Goal: Transaction & Acquisition: Purchase product/service

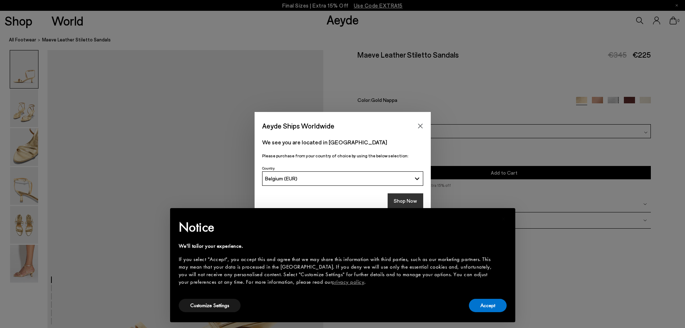
click at [410, 199] on button "Shop Now" at bounding box center [406, 200] width 36 height 15
click at [484, 300] on button "Accept" at bounding box center [488, 304] width 38 height 13
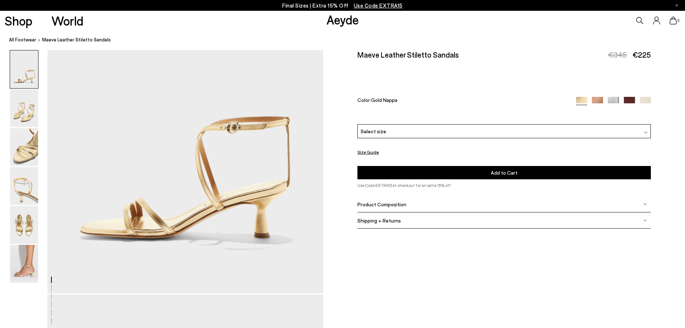
scroll to position [180, 0]
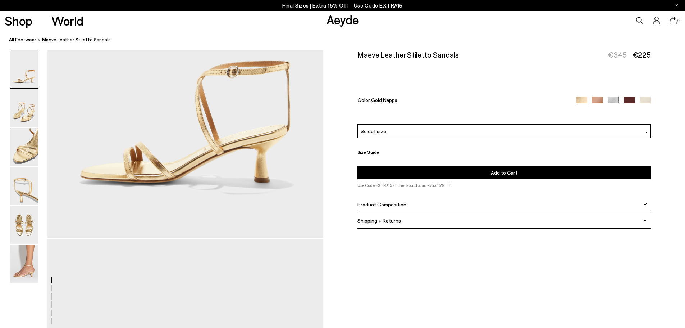
click at [25, 110] on img at bounding box center [24, 108] width 28 height 38
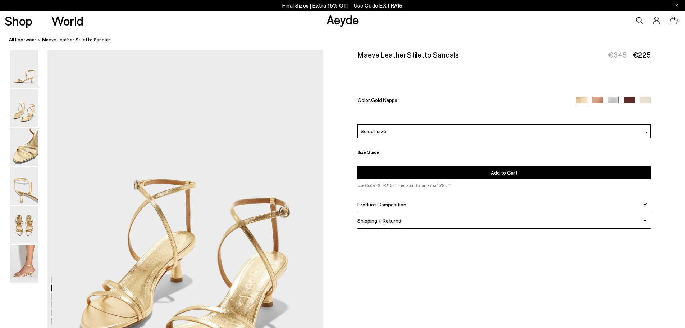
click at [28, 153] on img at bounding box center [24, 147] width 28 height 38
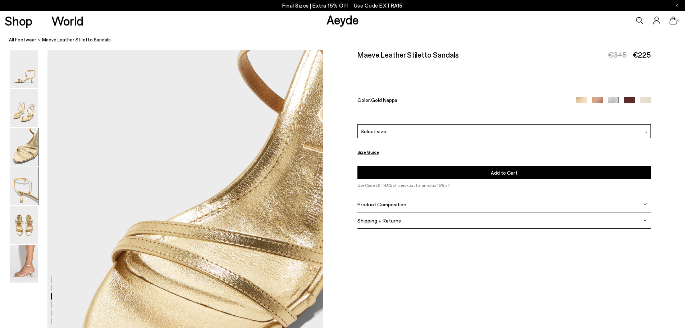
click at [27, 179] on img at bounding box center [24, 186] width 28 height 38
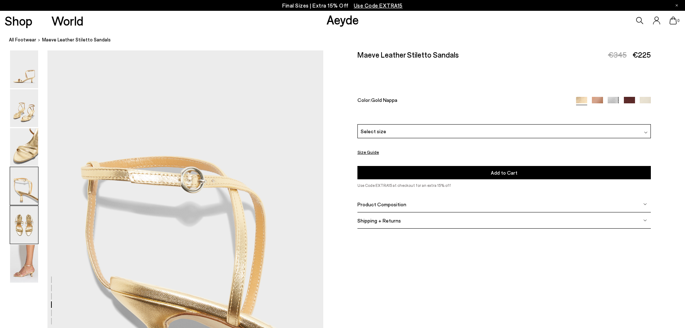
click at [21, 221] on img at bounding box center [24, 225] width 28 height 38
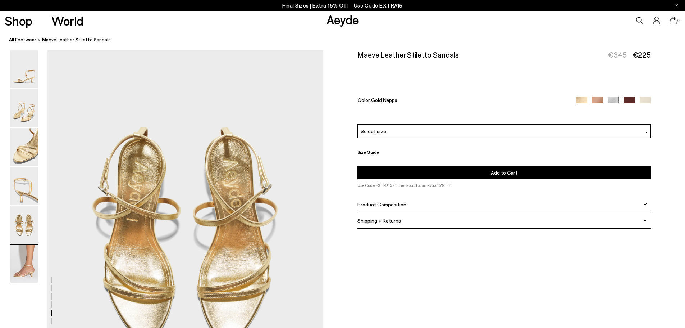
click at [25, 246] on img at bounding box center [24, 263] width 28 height 38
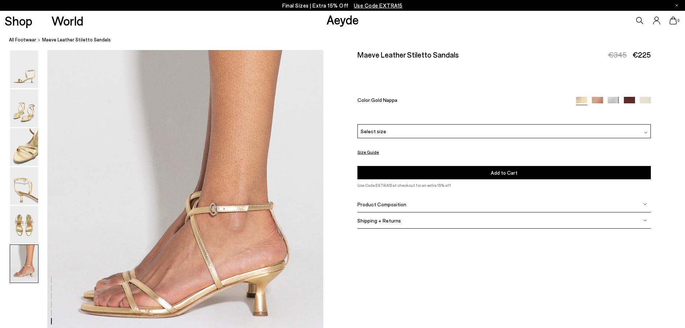
scroll to position [1893, 0]
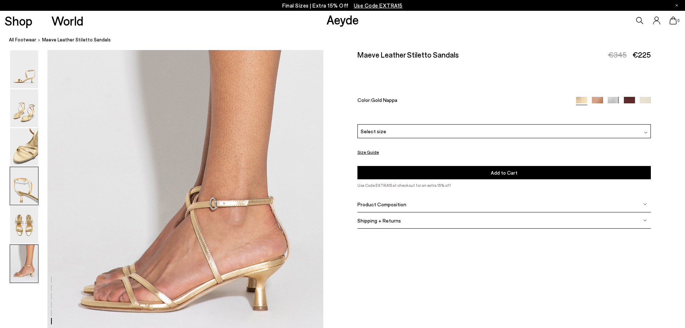
click at [25, 177] on img at bounding box center [24, 186] width 28 height 38
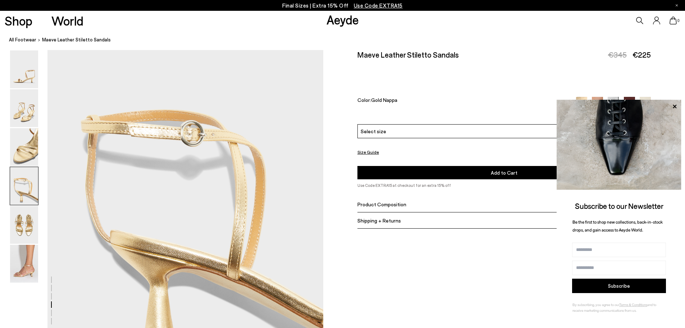
scroll to position [1250, 0]
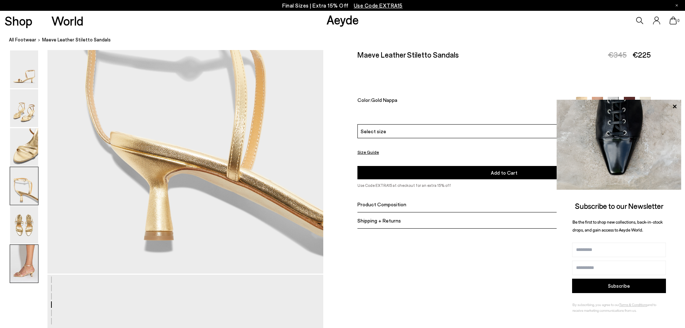
click at [22, 262] on img at bounding box center [24, 263] width 28 height 38
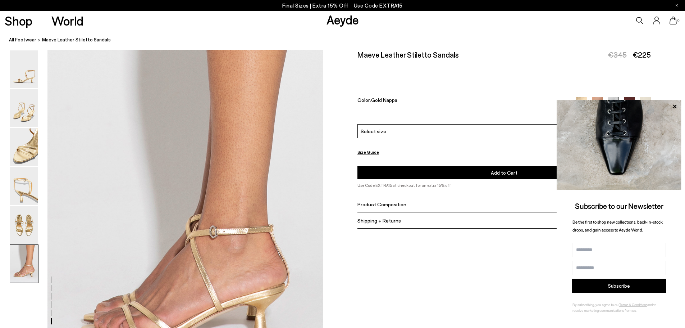
scroll to position [1893, 0]
